Goal: Transaction & Acquisition: Purchase product/service

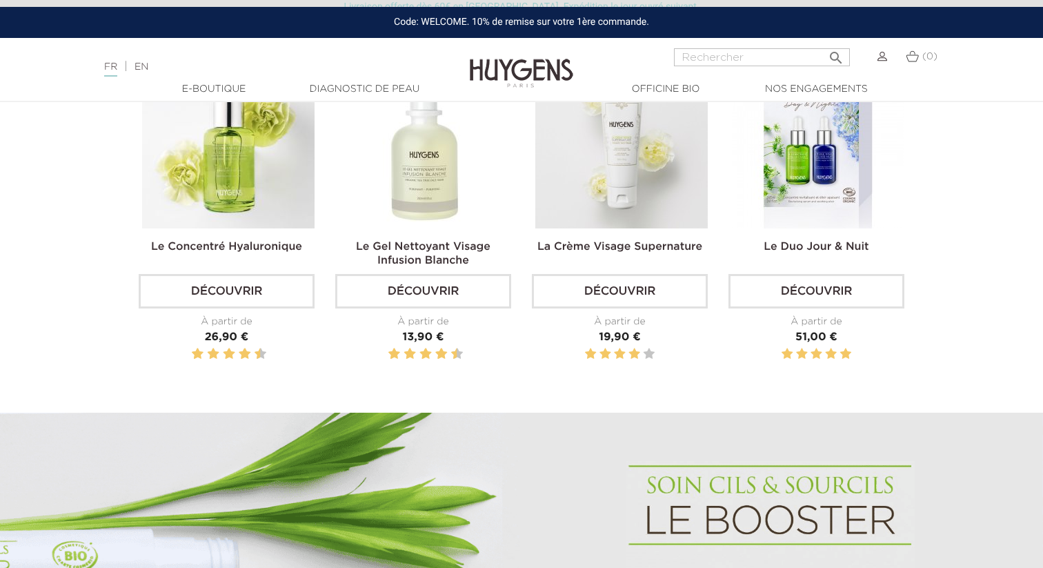
click at [199, 205] on img at bounding box center [228, 142] width 172 height 172
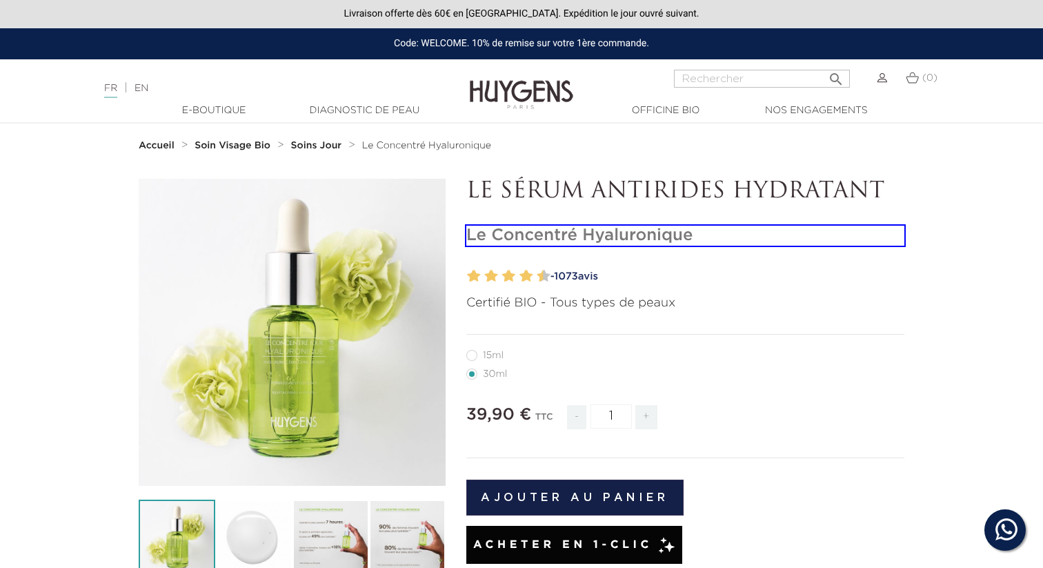
click at [687, 243] on h1 "Le Concentré Hyaluronique" at bounding box center [685, 235] width 438 height 20
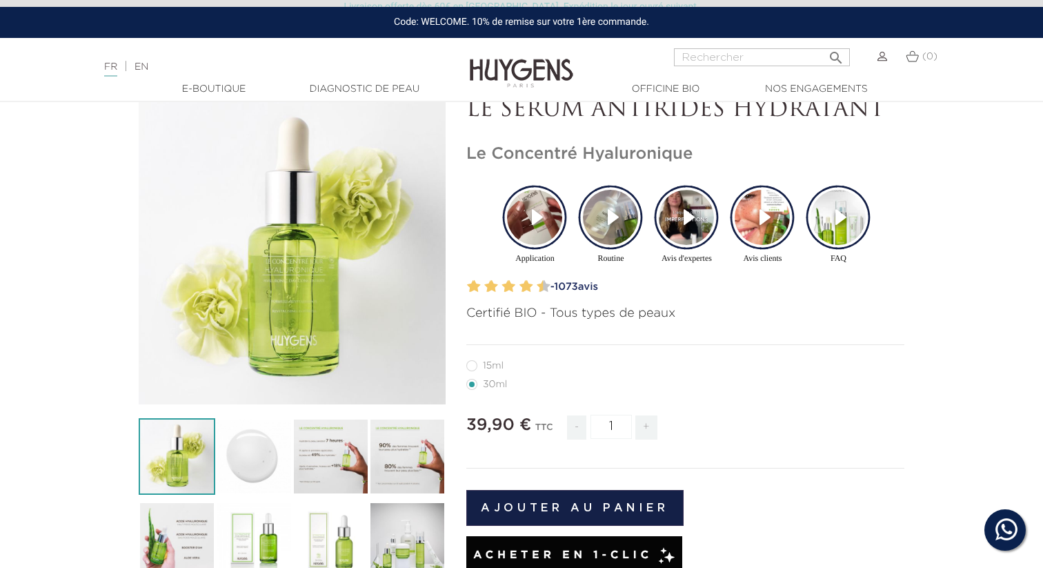
scroll to position [101, 0]
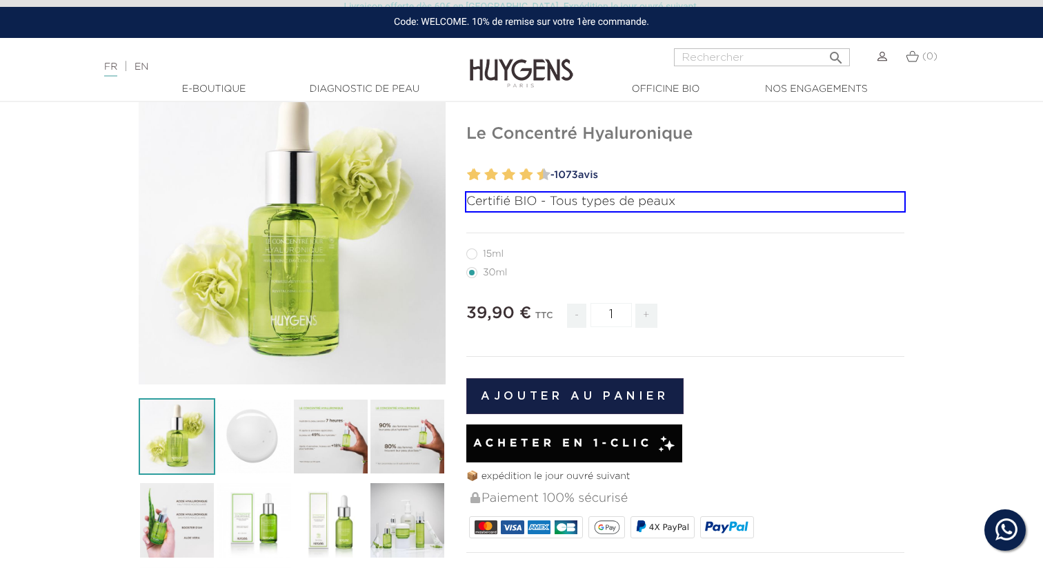
click at [738, 210] on p "Certifié BIO - Tous types de peaux" at bounding box center [685, 201] width 438 height 19
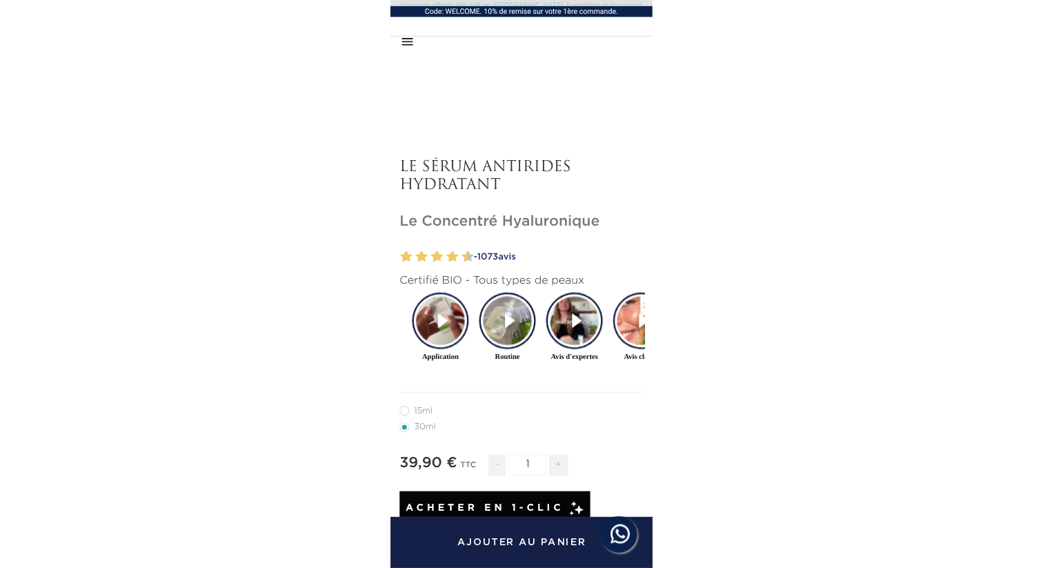
scroll to position [485, 0]
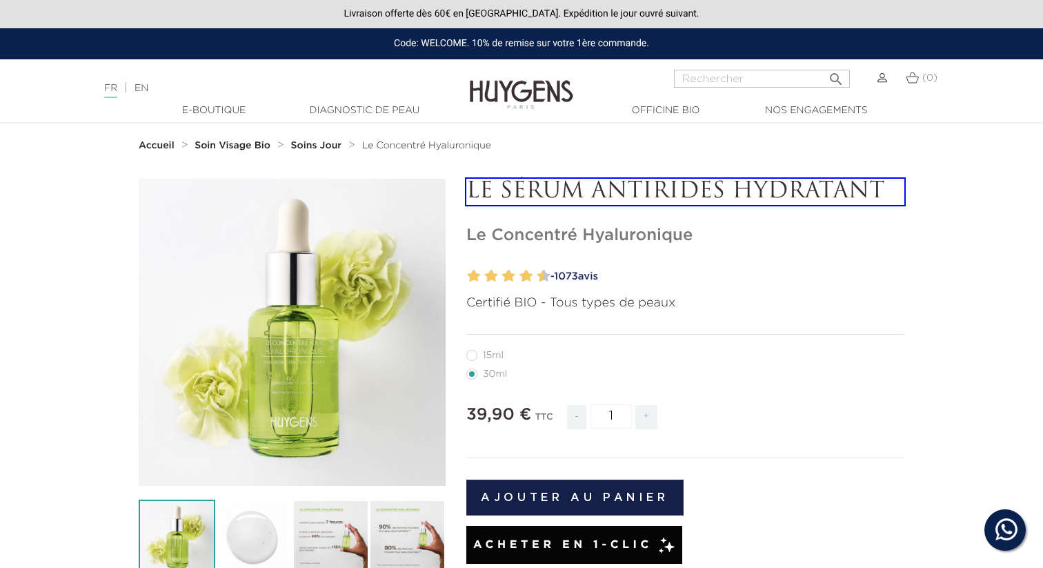
drag, startPoint x: 640, startPoint y: 212, endPoint x: 654, endPoint y: 200, distance: 18.6
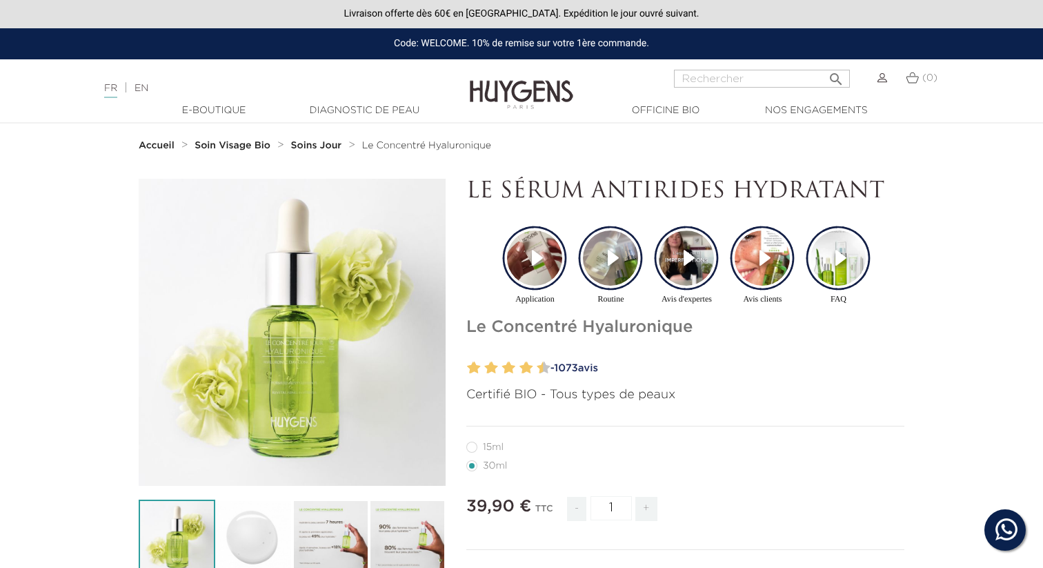
click at [876, 216] on ul "Application Routine Avis d'expertes Avis clients FAQ" at bounding box center [686, 269] width 393 height 109
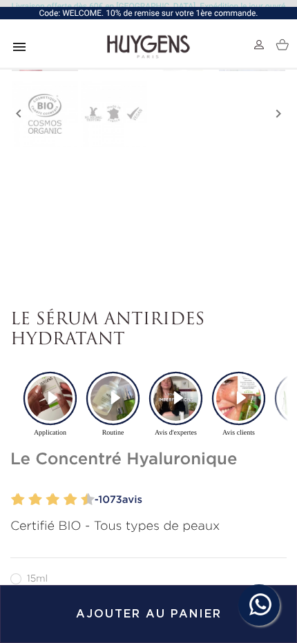
click at [40, 411] on video "Story Video for Application" at bounding box center [50, 398] width 45 height 45
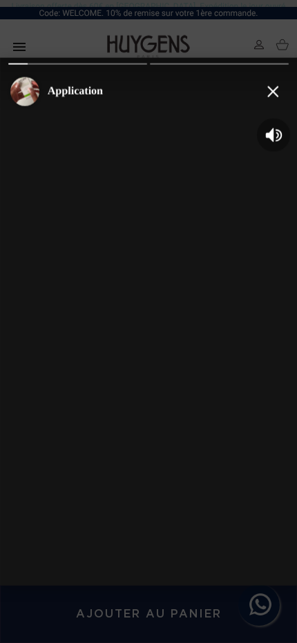
click at [280, 91] on button "Close" at bounding box center [273, 90] width 33 height 33
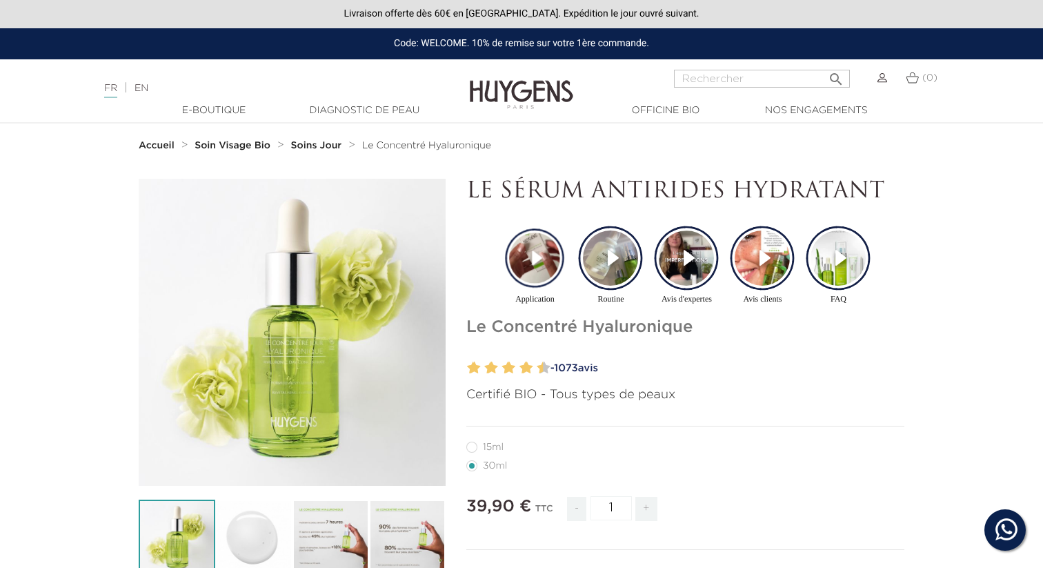
click at [290, 353] on icon "" at bounding box center [292, 332] width 69 height 69
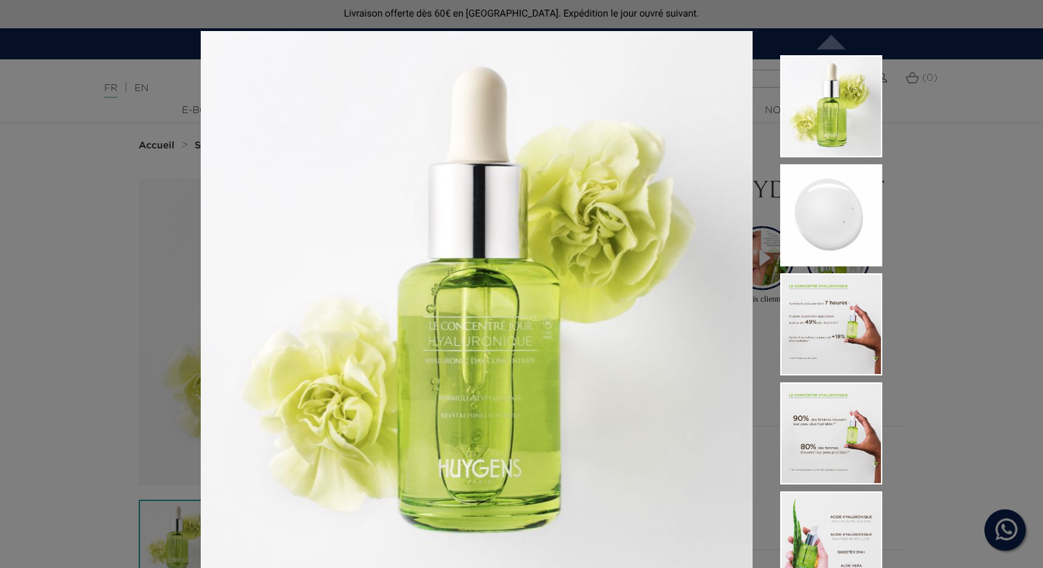
click at [81, 203] on div "Certifié BIO - Tous types de peaux  " at bounding box center [521, 284] width 1043 height 568
click at [943, 107] on div "Certifié BIO - Tous types de peaux  " at bounding box center [521, 284] width 1043 height 568
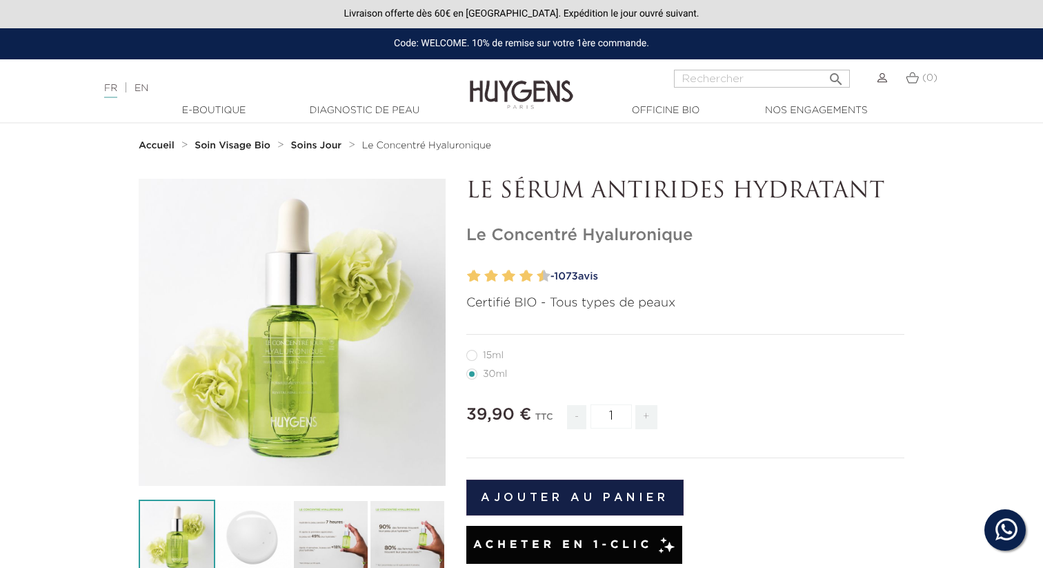
click at [520, 185] on p "LE SÉRUM ANTIRIDES HYDRATANT" at bounding box center [685, 192] width 438 height 26
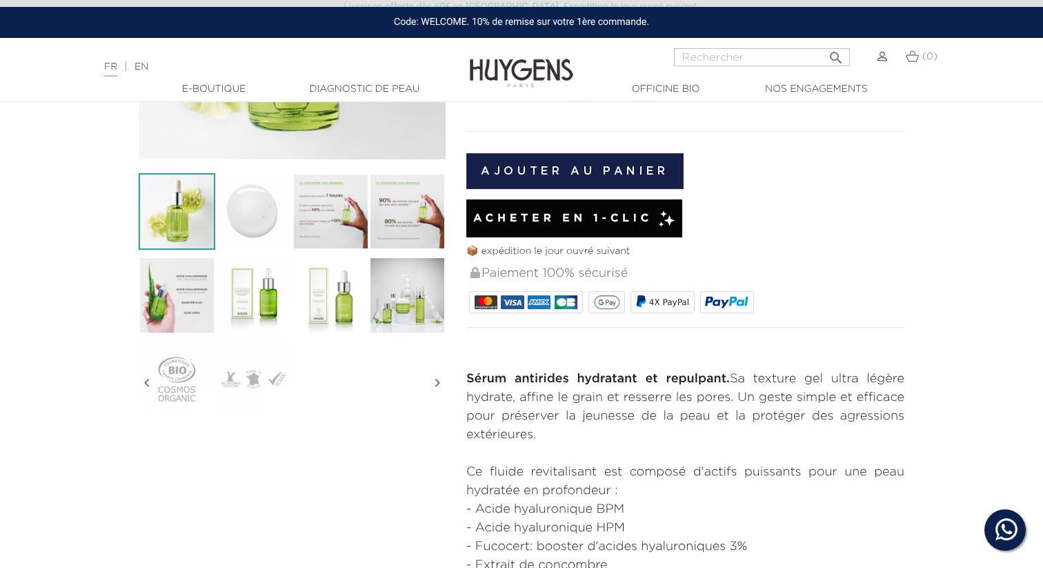
scroll to position [388, 0]
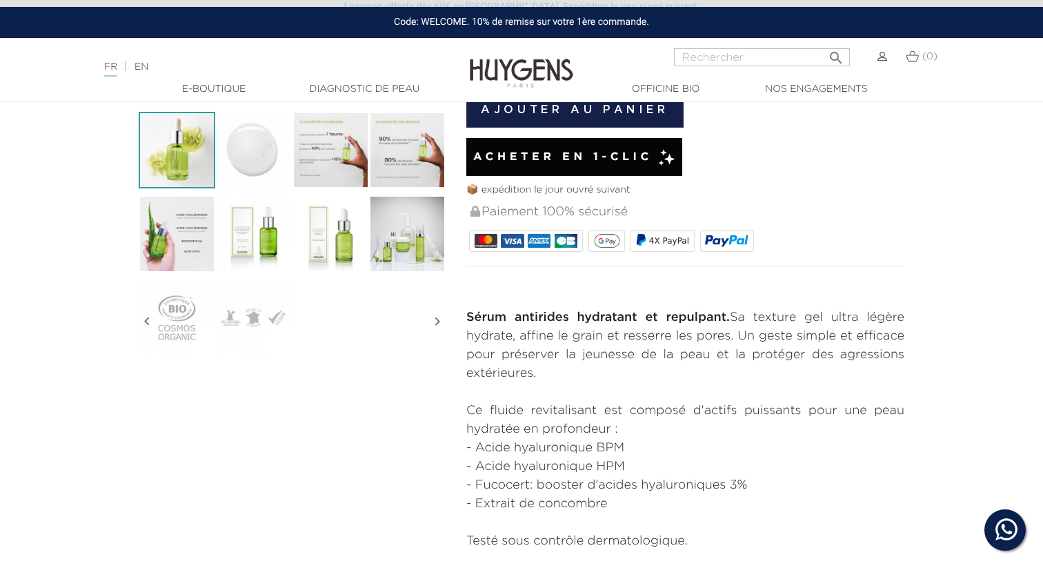
click at [497, 333] on p "Sérum antirides hydratant et repulpant. Sa texture gel ultra légère hydrate, af…" at bounding box center [685, 345] width 438 height 74
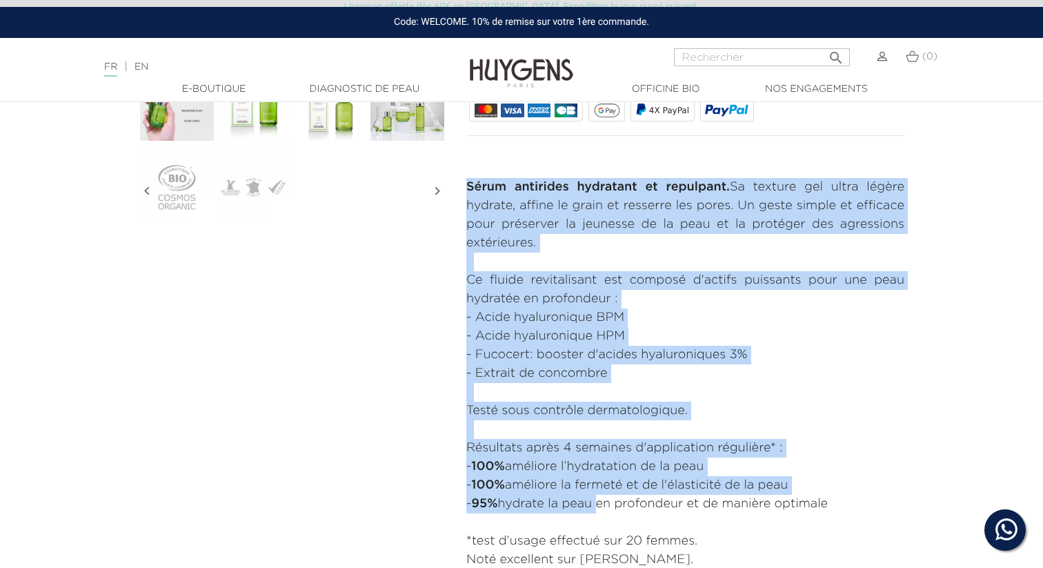
scroll to position [595, 0]
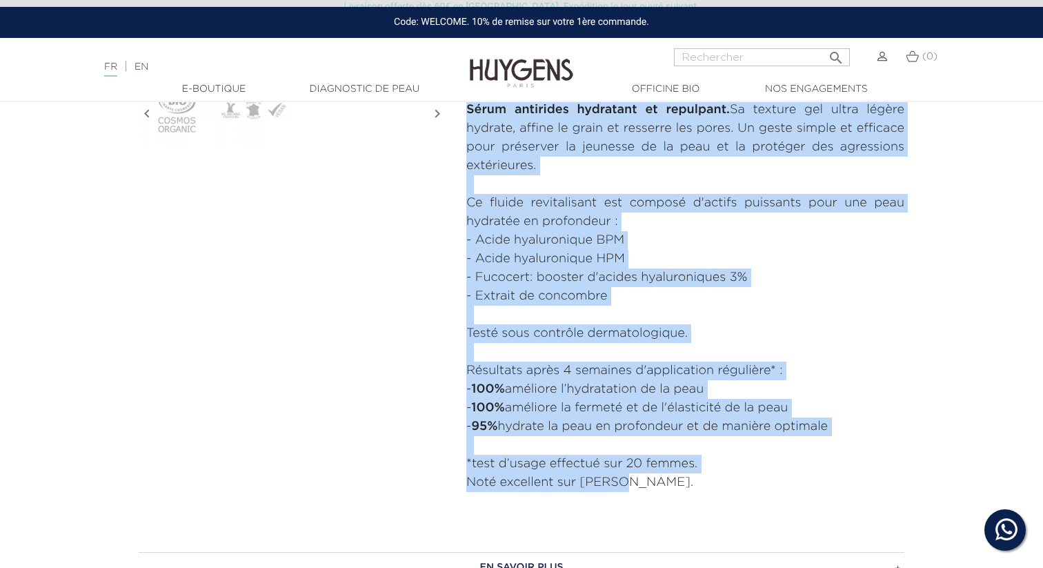
drag, startPoint x: 466, startPoint y: 315, endPoint x: 655, endPoint y: 474, distance: 247.1
click at [656, 474] on div "Sérum antirides hydratant et repulpant. Sa texture gel ultra légère hydrate, af…" at bounding box center [685, 306] width 438 height 410
copy div "Sérum antirides hydratant et repulpant. Sa texture gel ultra légère hydrate, af…"
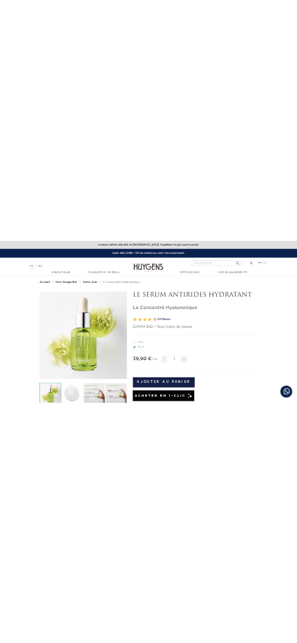
scroll to position [0, 0]
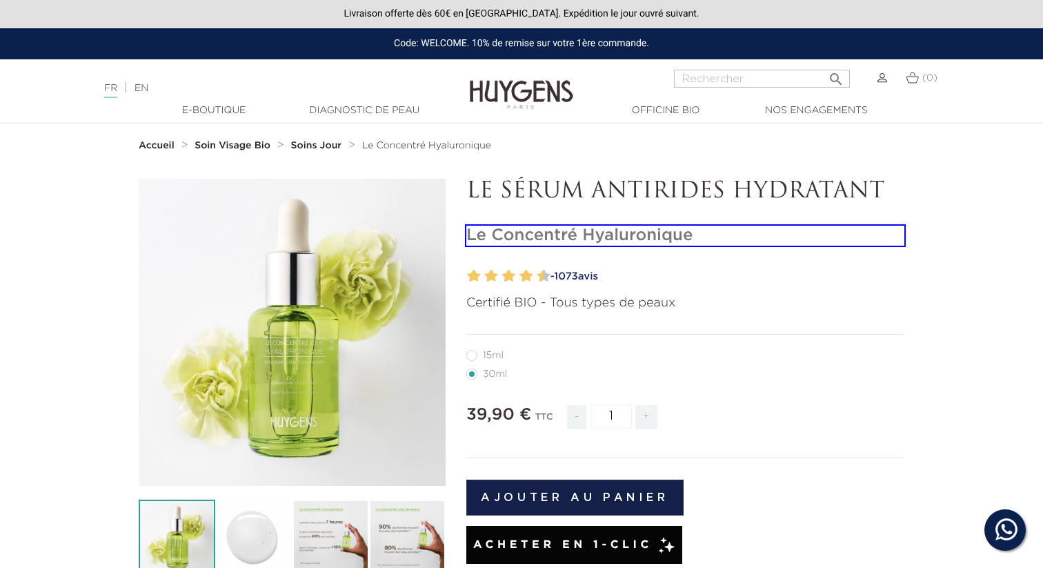
click at [705, 237] on h1 "Le Concentré Hyaluronique" at bounding box center [685, 235] width 438 height 20
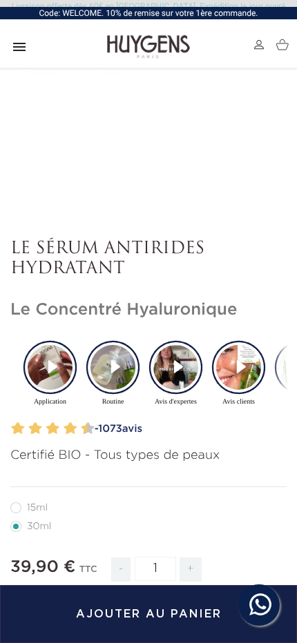
scroll to position [558, 0]
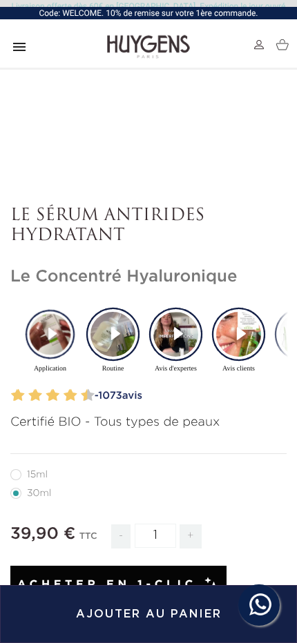
click at [62, 324] on video "Story Video for Application" at bounding box center [50, 334] width 41 height 41
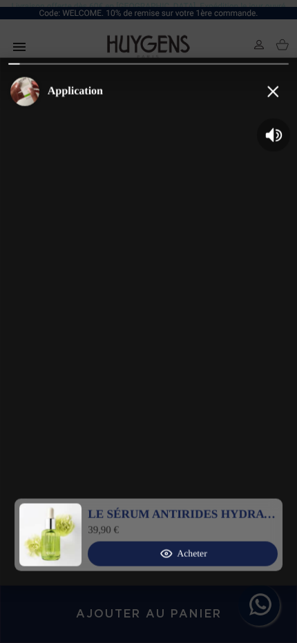
click at [265, 137] on icon "Unmute the Application story" at bounding box center [269, 135] width 8 height 14
click at [278, 94] on icon "Close the story feed" at bounding box center [272, 91] width 12 height 12
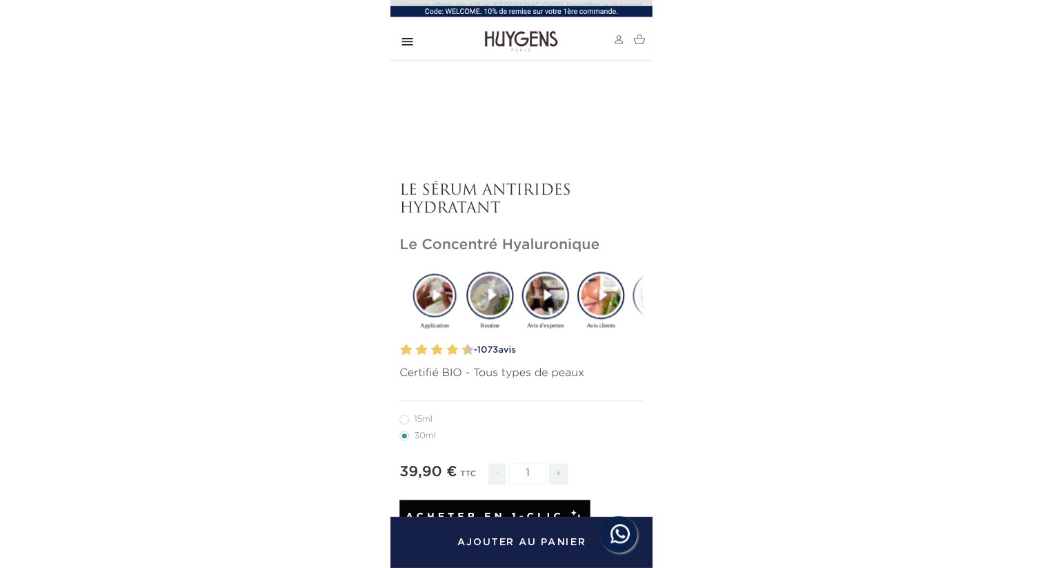
scroll to position [459, 0]
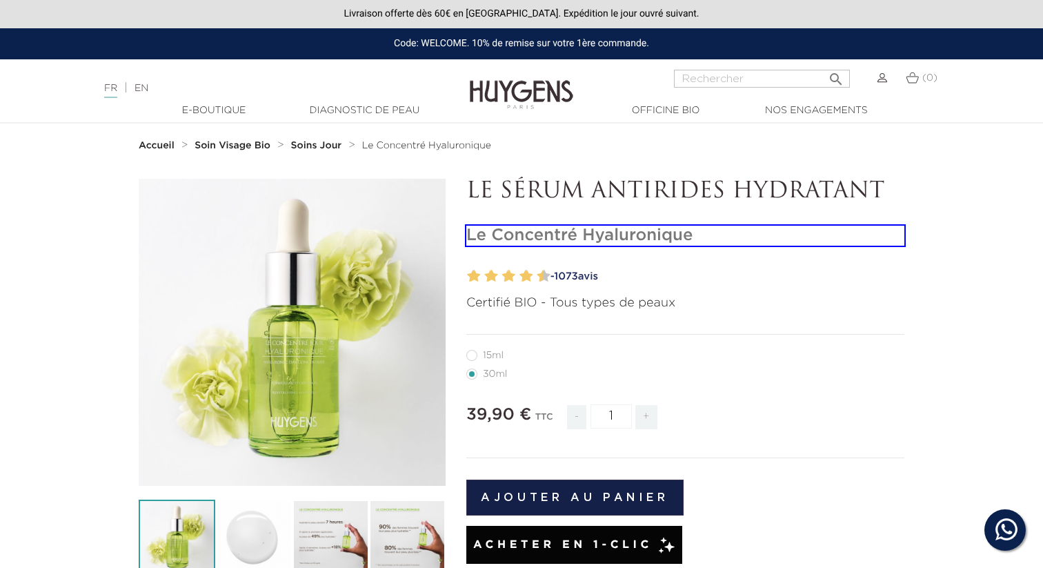
click at [816, 238] on h1 "Le Concentré Hyaluronique" at bounding box center [685, 235] width 438 height 20
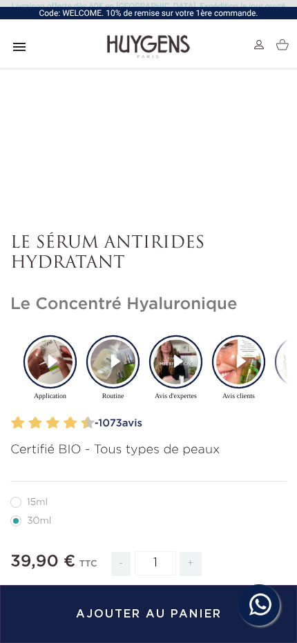
scroll to position [564, 0]
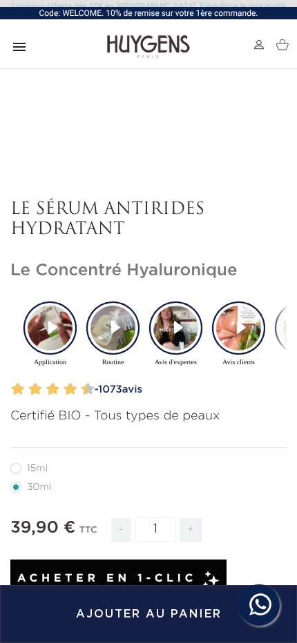
click at [58, 325] on video "Story Video for Application" at bounding box center [50, 327] width 45 height 45
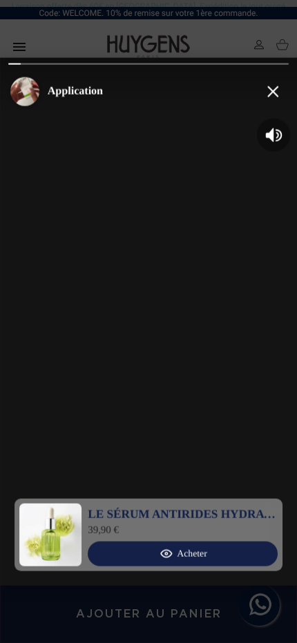
click at [272, 88] on icon "Close the story feed" at bounding box center [272, 91] width 12 height 12
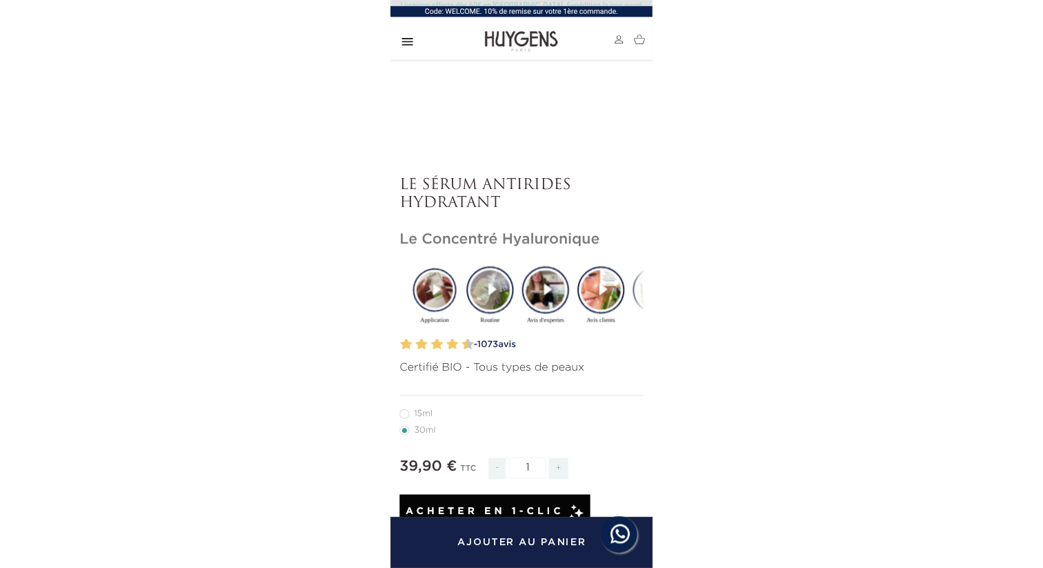
scroll to position [466, 0]
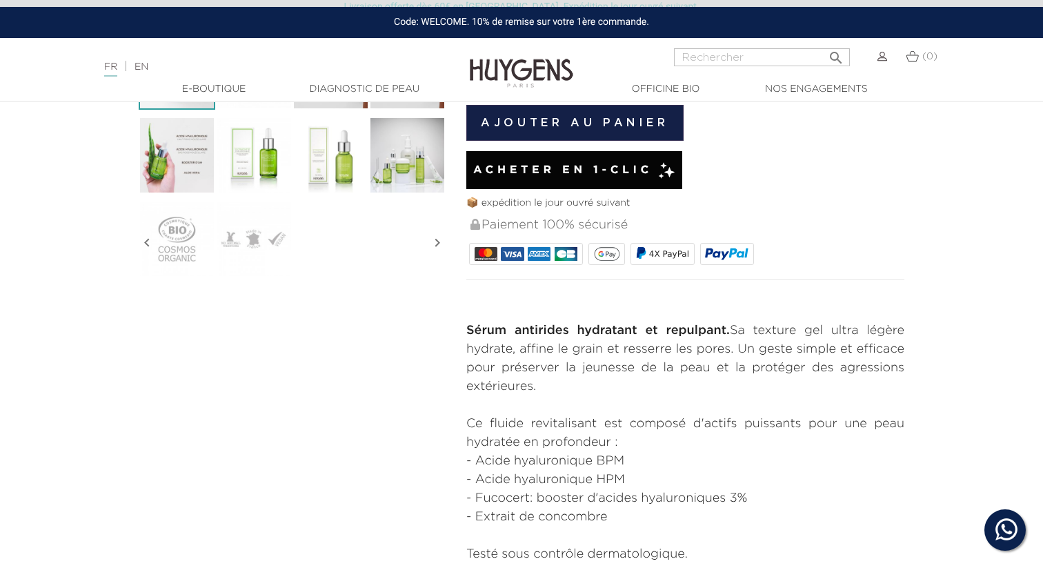
click at [869, 181] on just-pay-button at bounding box center [685, 170] width 438 height 38
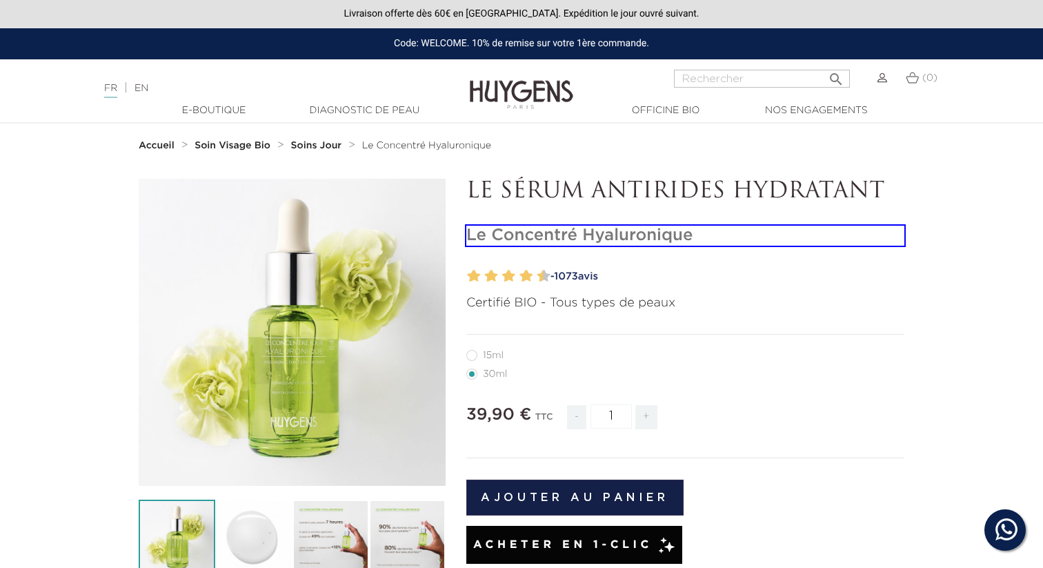
click at [703, 231] on h1 "Le Concentré Hyaluronique" at bounding box center [685, 235] width 438 height 20
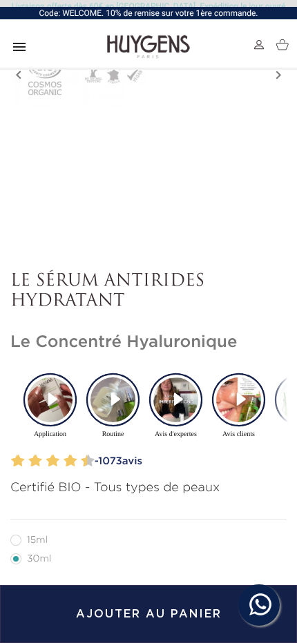
scroll to position [520, 0]
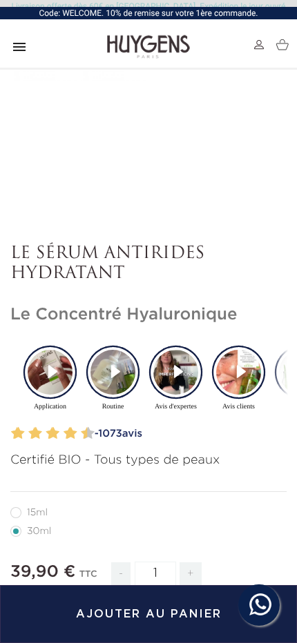
click at [68, 371] on video "Story Video for Application" at bounding box center [50, 372] width 45 height 45
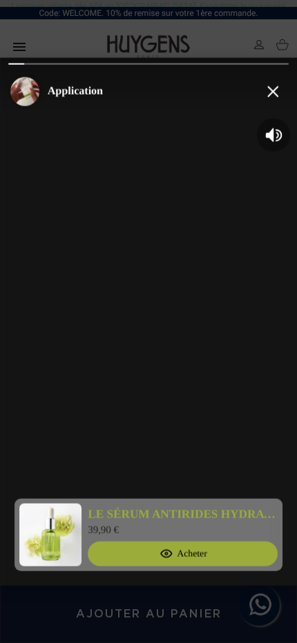
click at [263, 104] on button "Close" at bounding box center [273, 90] width 33 height 33
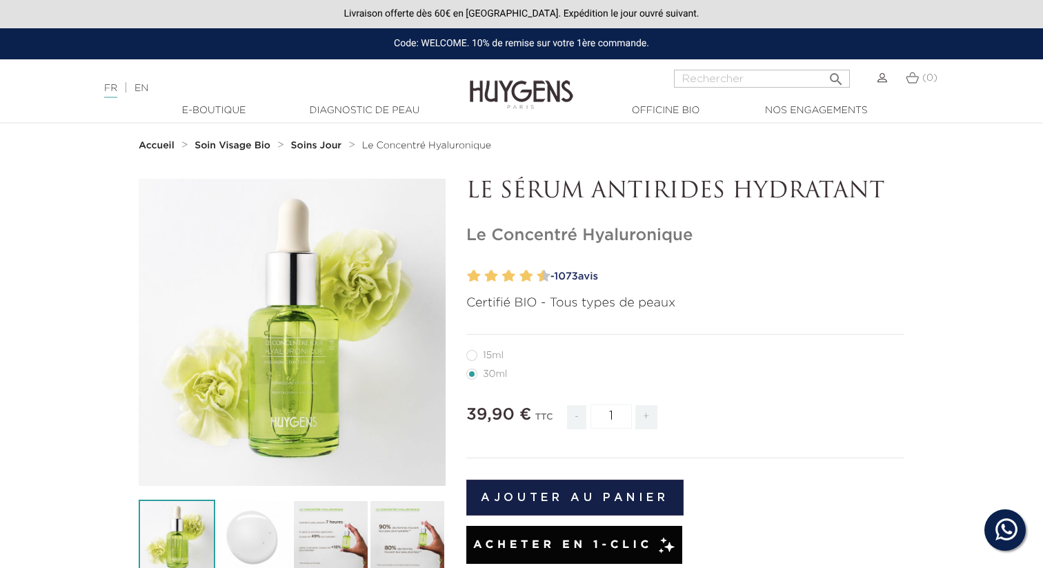
click at [736, 237] on h1 "Le Concentré Hyaluronique" at bounding box center [685, 235] width 438 height 20
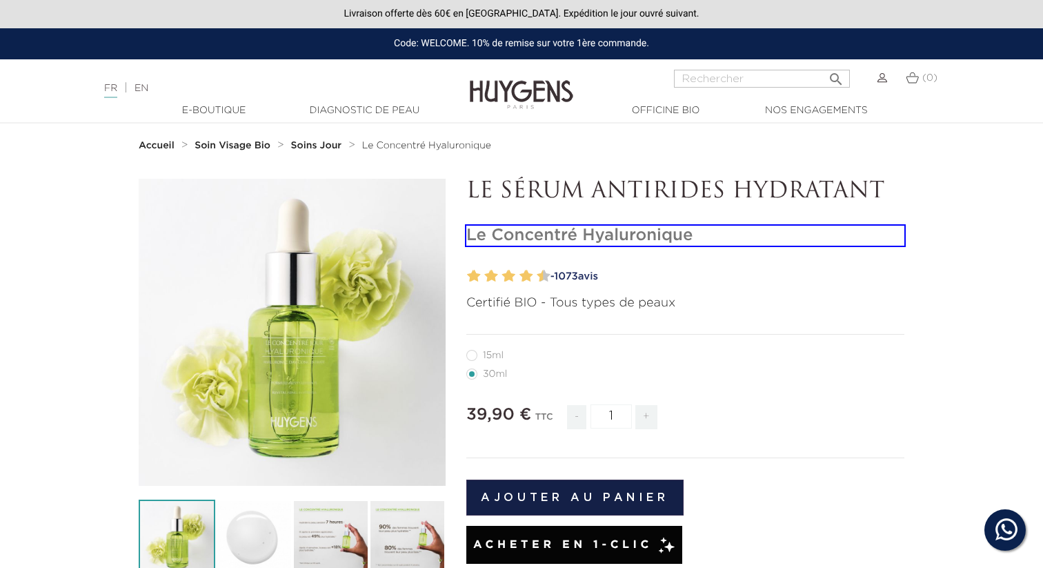
click at [697, 240] on h1 "Le Concentré Hyaluronique" at bounding box center [685, 235] width 438 height 20
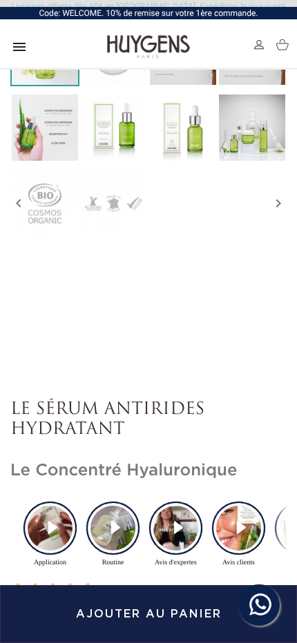
scroll to position [514, 0]
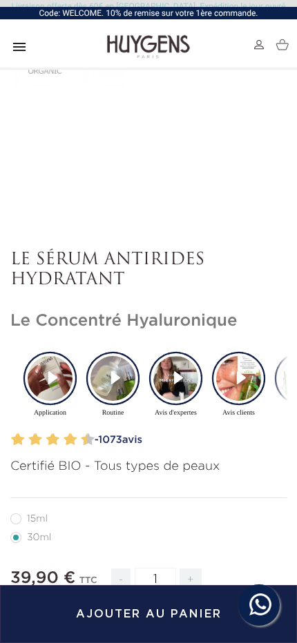
click at [256, 465] on p "Certifié BIO - Tous types de peaux" at bounding box center [148, 466] width 276 height 19
click at [66, 385] on video "Story Video for Application" at bounding box center [50, 378] width 45 height 45
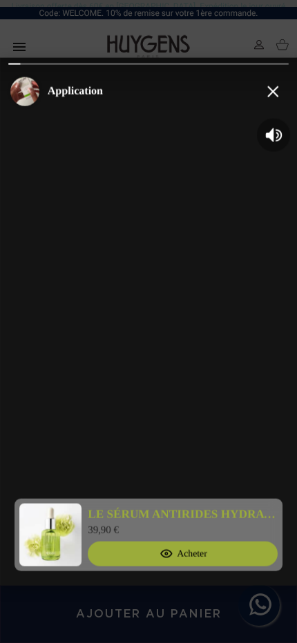
click at [279, 138] on icon "Unmute the Application story" at bounding box center [277, 135] width 5 height 10
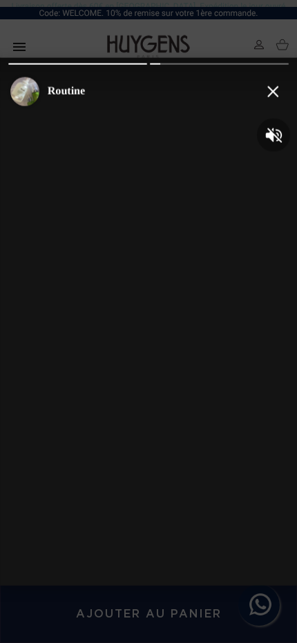
click at [275, 92] on icon "Close the story feed" at bounding box center [273, 91] width 11 height 11
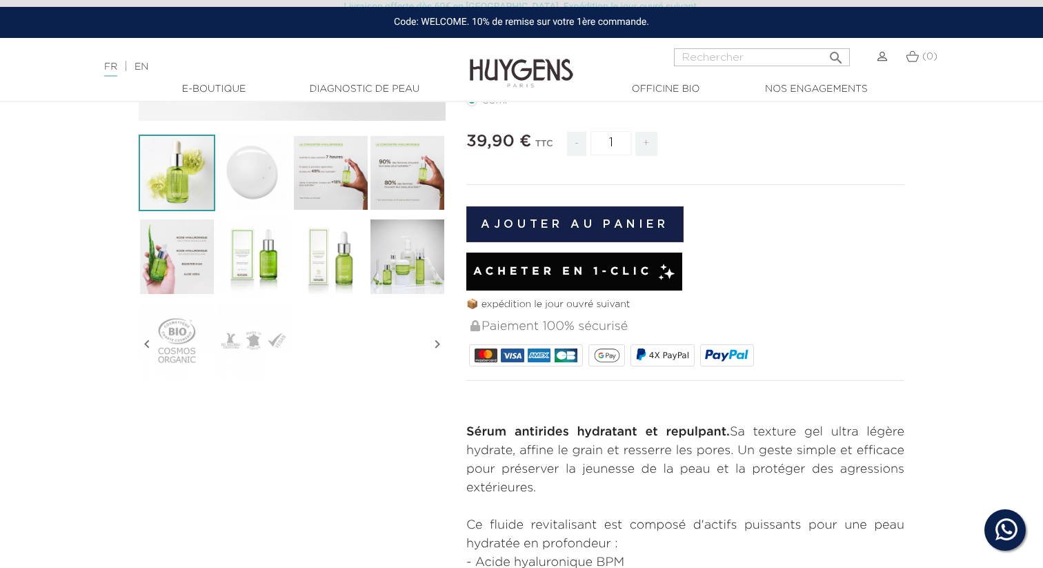
scroll to position [0, 0]
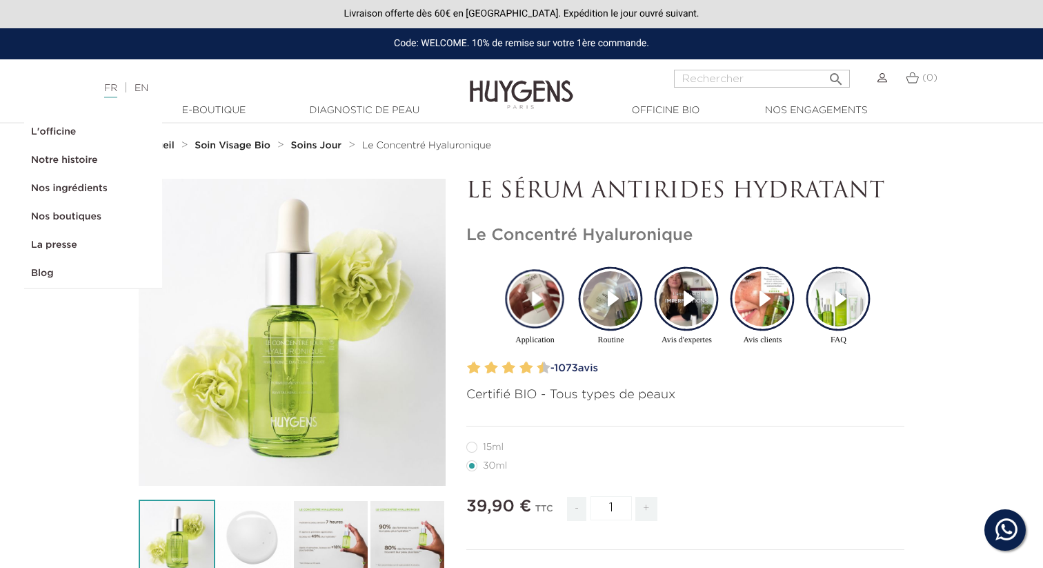
click at [685, 108] on link "  Officine Bio" at bounding box center [665, 110] width 138 height 14
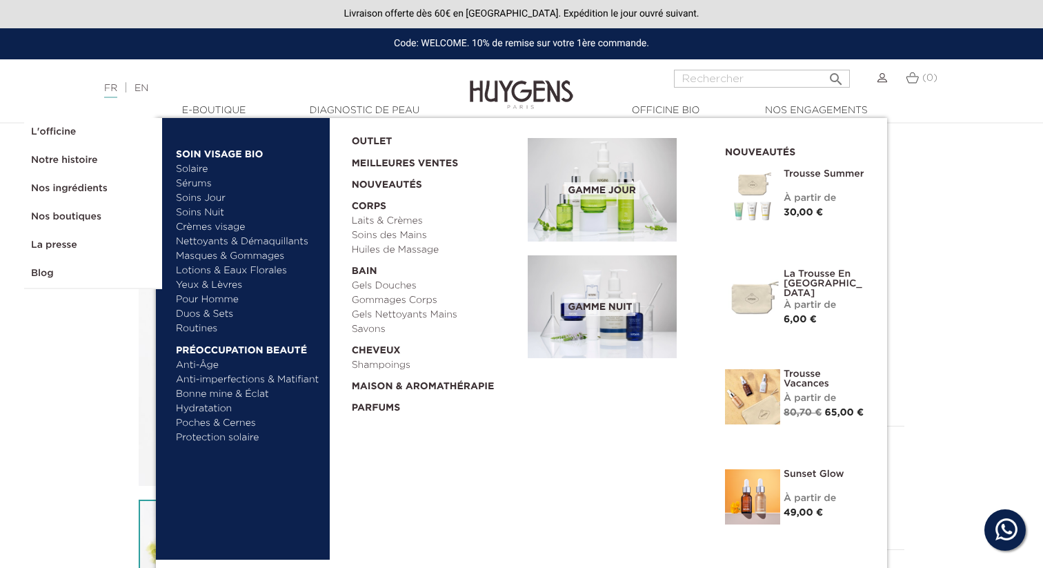
click at [81, 161] on link "Notre histoire" at bounding box center [93, 160] width 138 height 28
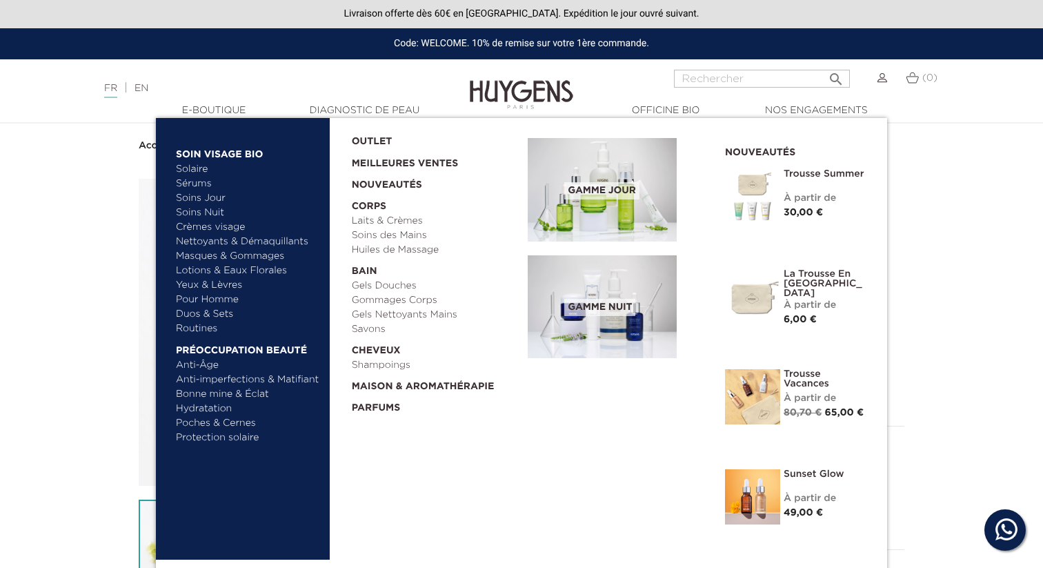
click at [981, 159] on nav "Accueil Soin Visage Bio Soins Jour Le Concentré Hyaluronique" at bounding box center [521, 145] width 1043 height 44
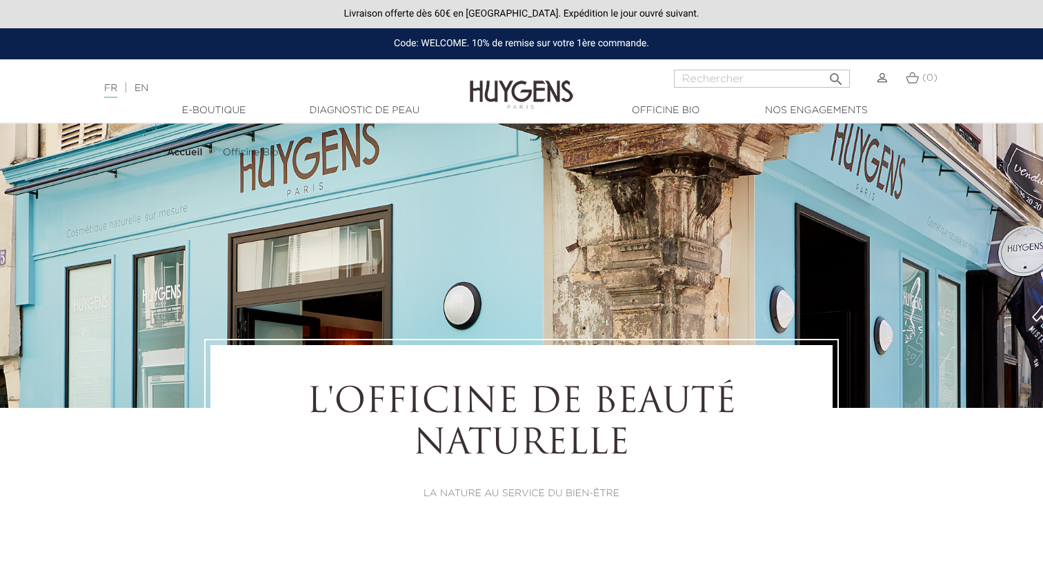
select select "FR"
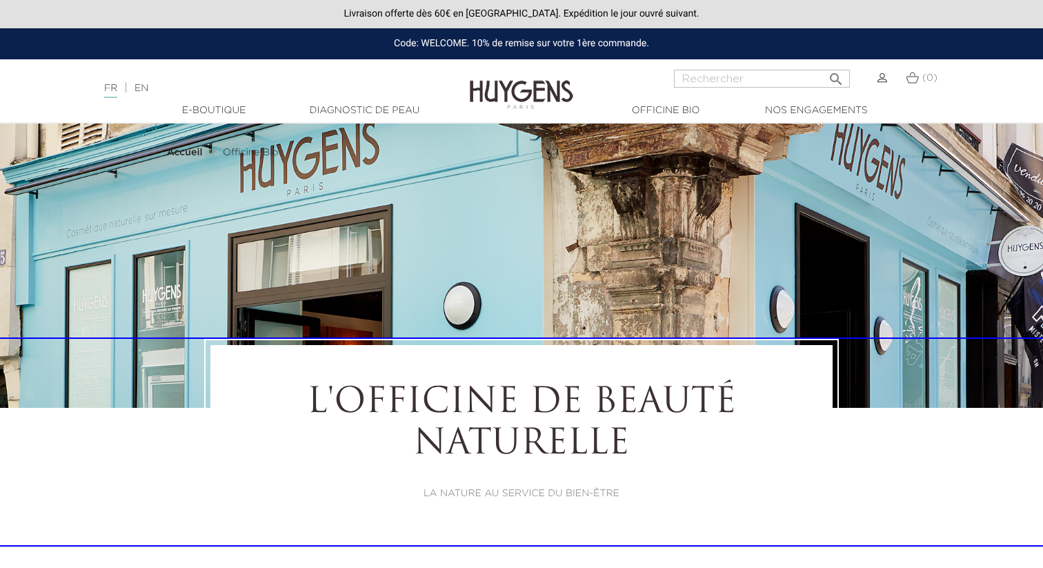
click at [942, 434] on div "L'OFFICINE DE BEAUTÉ NATURELLE LA NATURE AU SERVICE DU BIEN-ÊTRE" at bounding box center [521, 442] width 1043 height 206
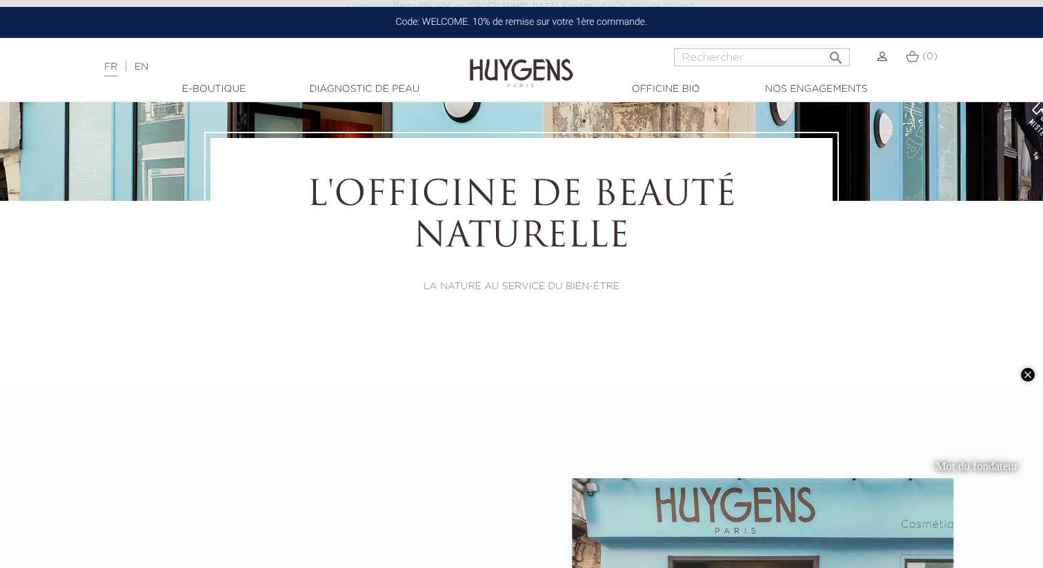
scroll to position [209, 0]
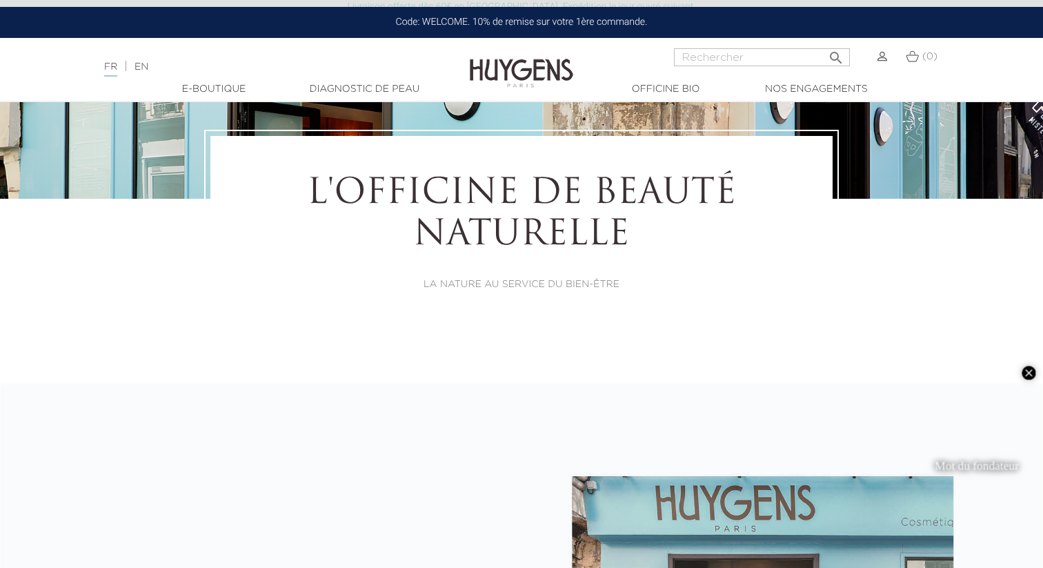
click at [979, 442] on video "Play Story for Mot du fondateur" at bounding box center [977, 466] width 106 height 188
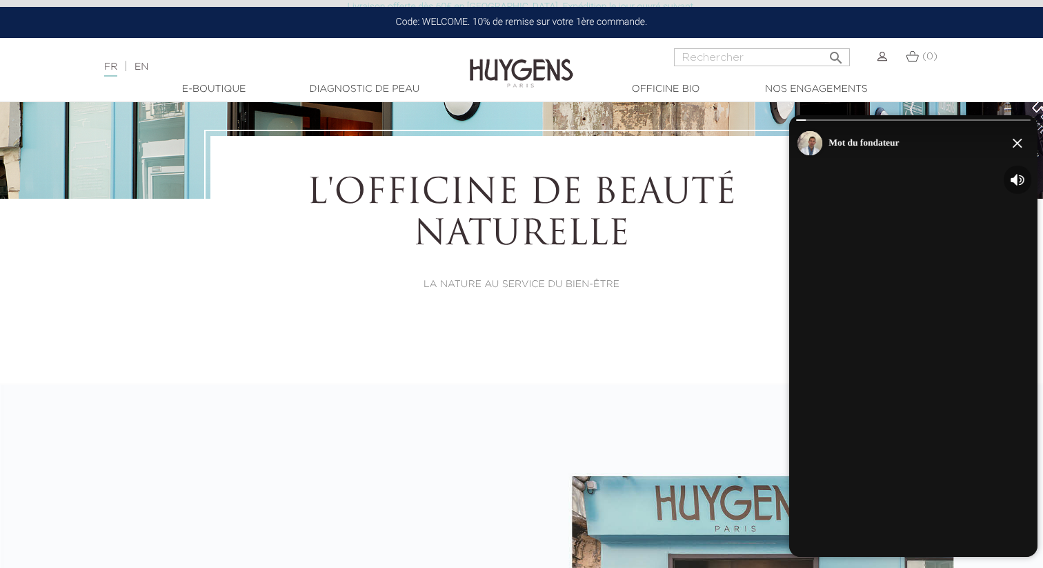
click at [1018, 179] on icon "Unmute the Mot du fondateur story" at bounding box center [1016, 179] width 17 height 17
click at [1018, 142] on icon "Close the story feed" at bounding box center [1016, 143] width 9 height 9
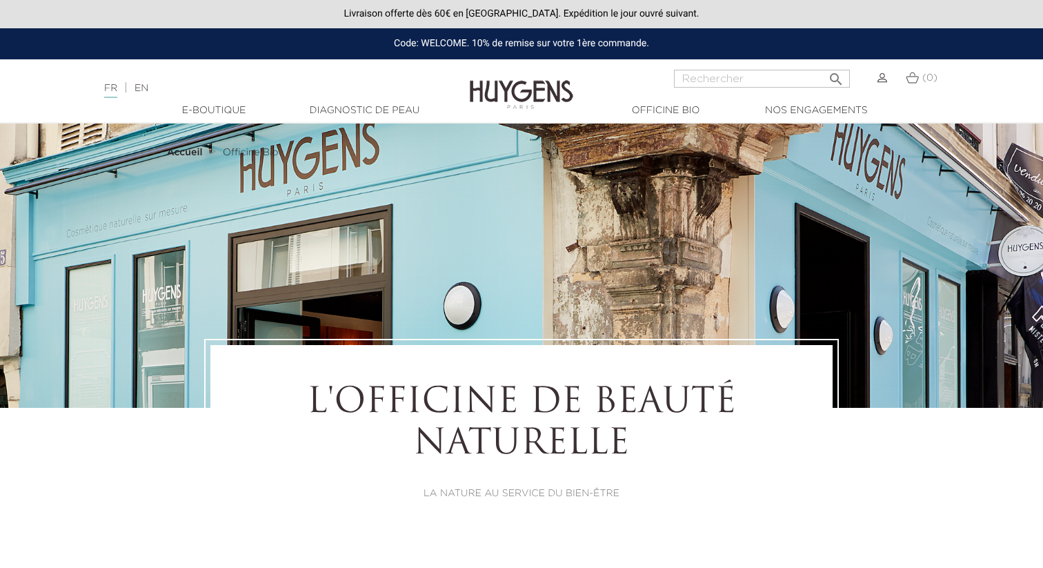
select select "FR"
